Goal: Find specific page/section: Find specific page/section

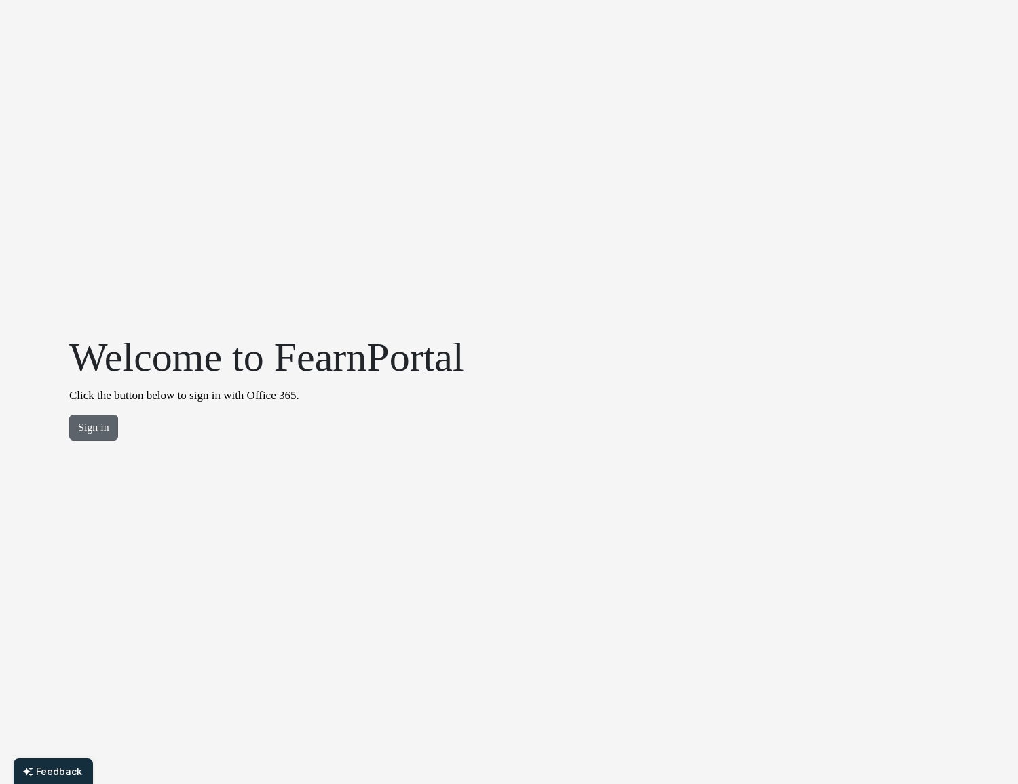
click at [81, 430] on button "Sign in" at bounding box center [93, 428] width 49 height 26
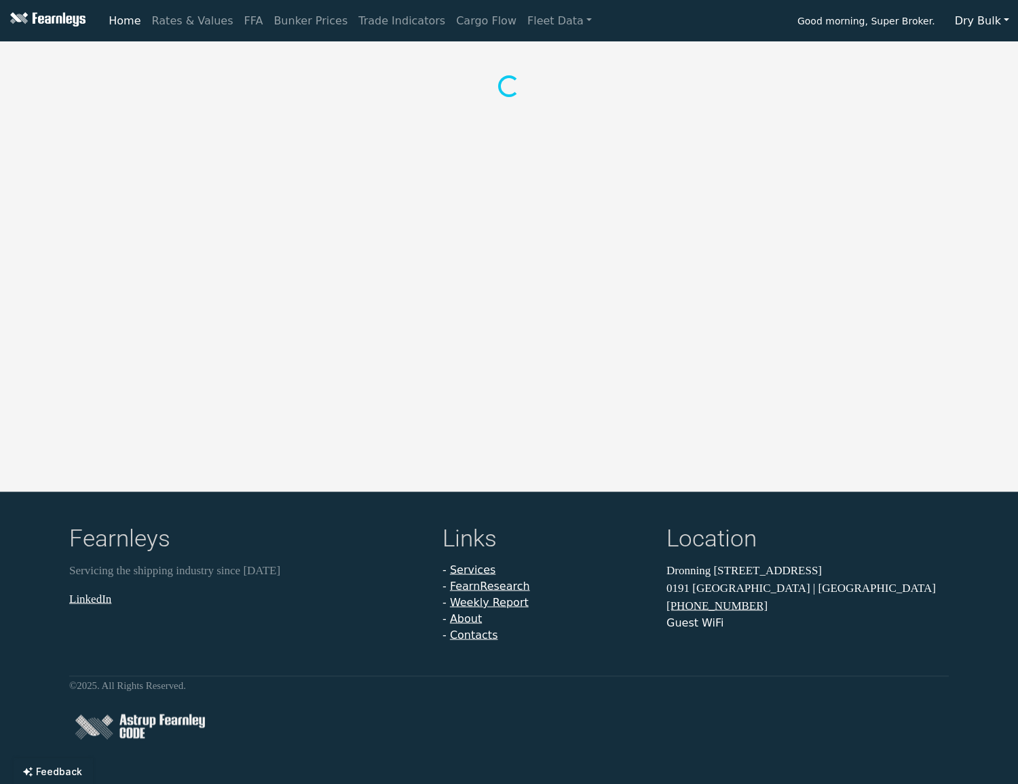
click at [971, 20] on button "Dry Bulk" at bounding box center [982, 21] width 72 height 26
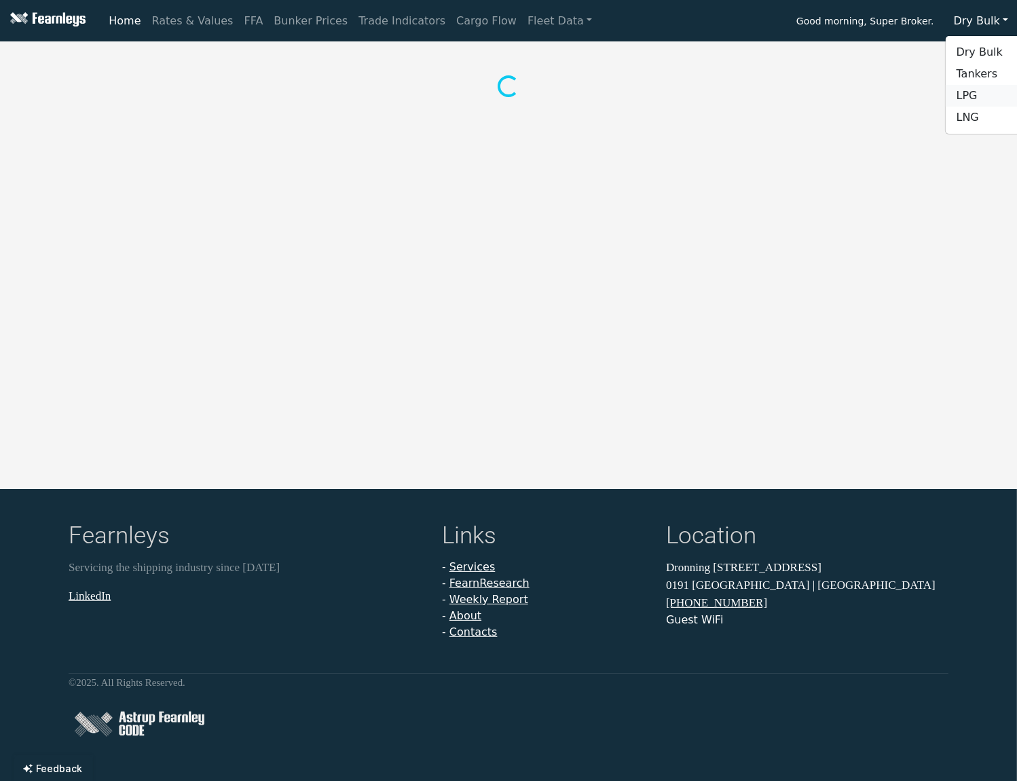
click at [979, 95] on link "LPG" at bounding box center [999, 96] width 107 height 22
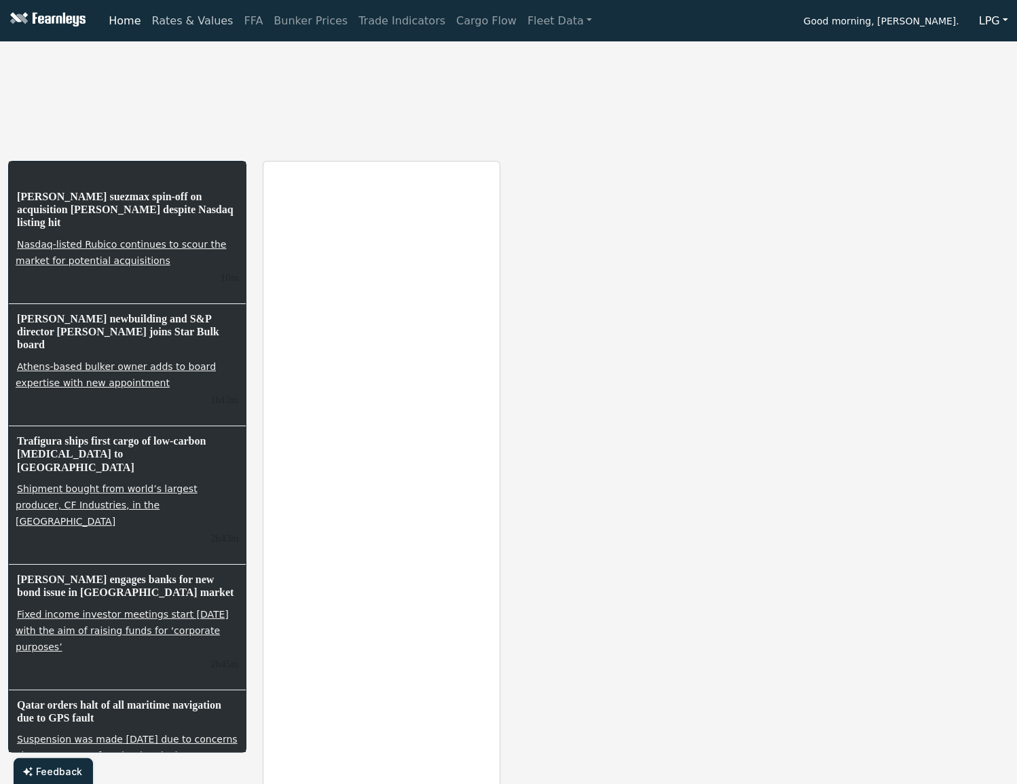
click at [209, 23] on link "Rates & Values" at bounding box center [193, 20] width 92 height 27
